Goal: Check status: Check status

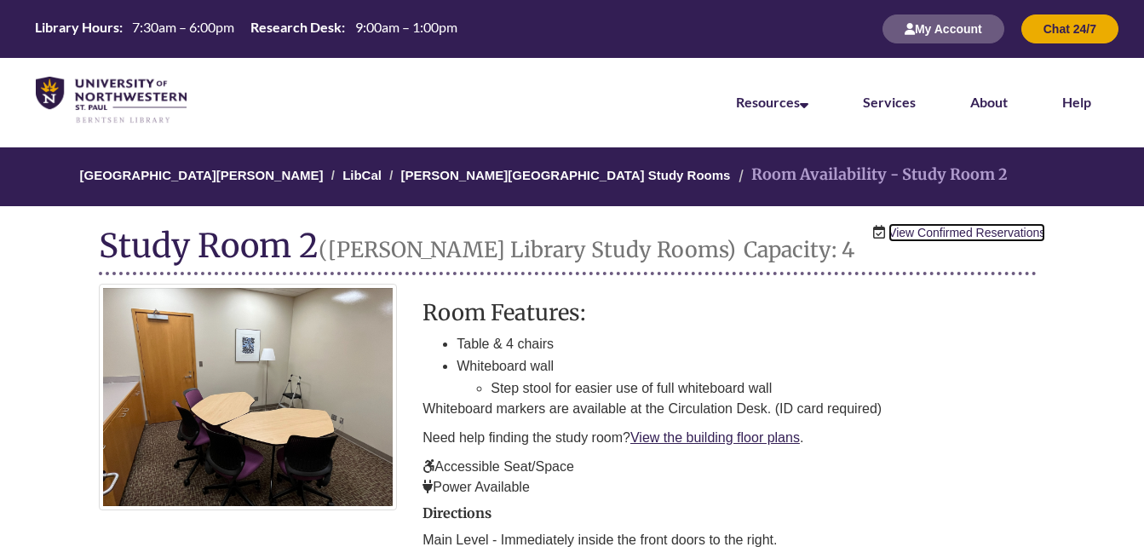
click at [942, 229] on link "View Confirmed Reservations" at bounding box center [967, 232] width 157 height 19
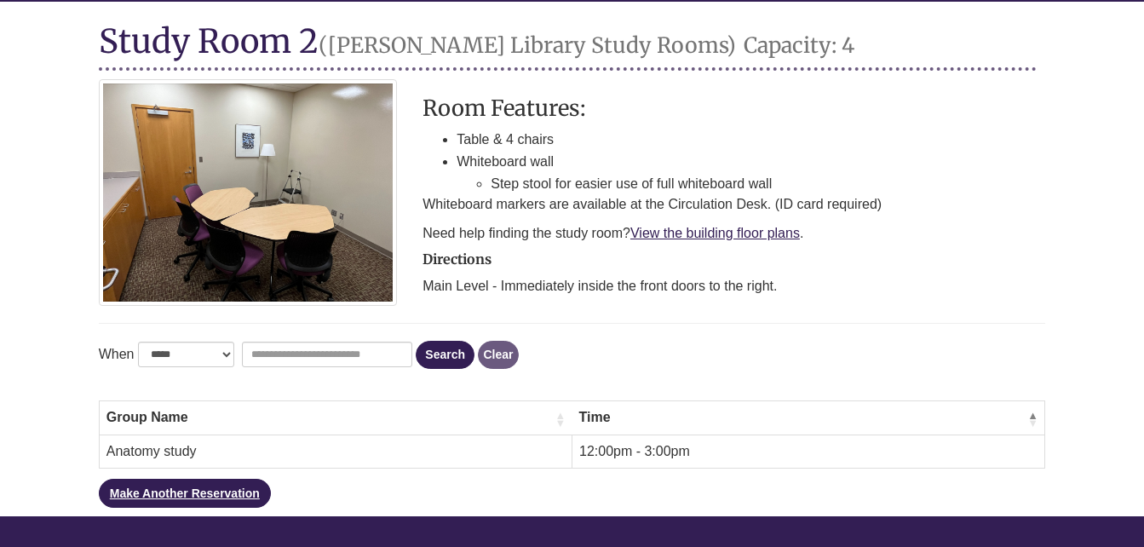
scroll to position [223, 0]
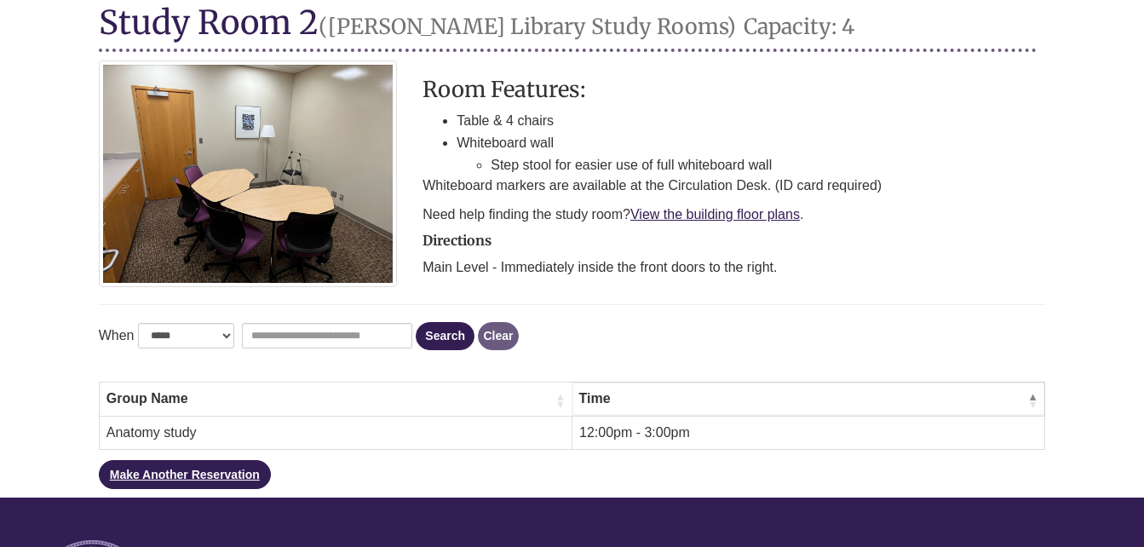
click at [1030, 396] on span "\a Time\a : Activate to invert sorting" at bounding box center [1033, 400] width 10 height 17
click at [218, 333] on select "**********" at bounding box center [186, 336] width 96 height 26
select select "*"
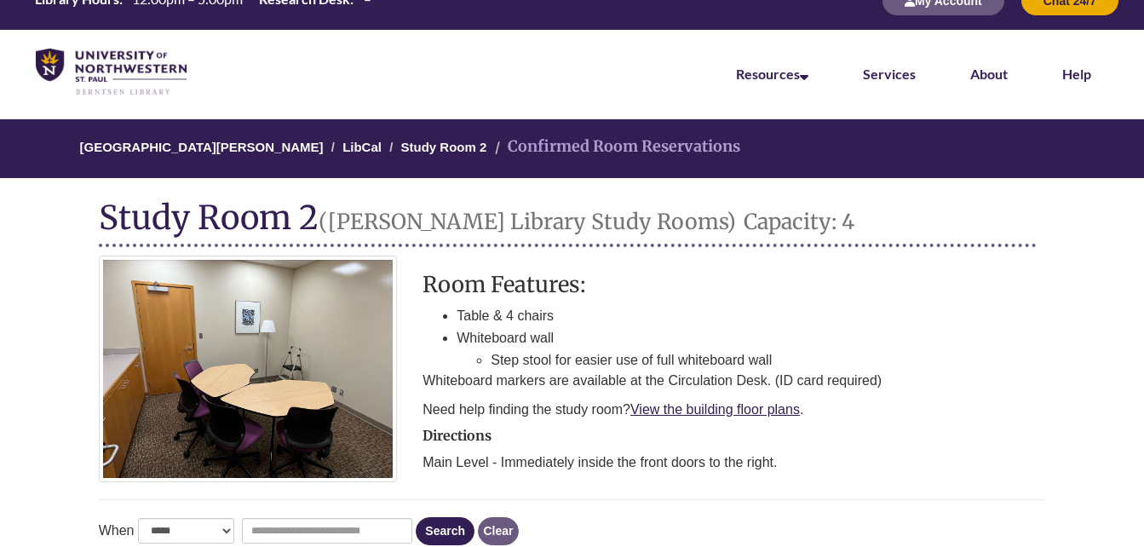
scroll to position [0, 0]
